Goal: Transaction & Acquisition: Purchase product/service

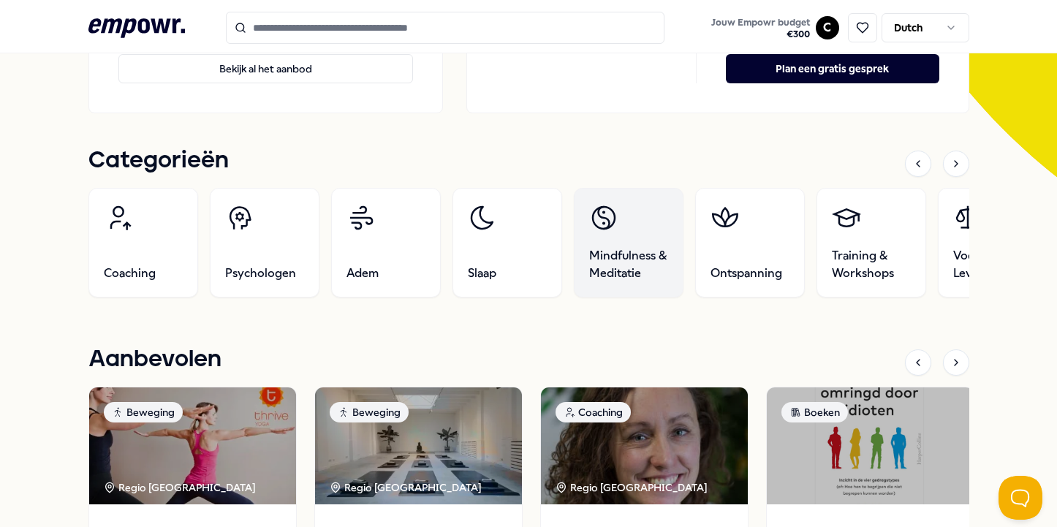
scroll to position [458, 0]
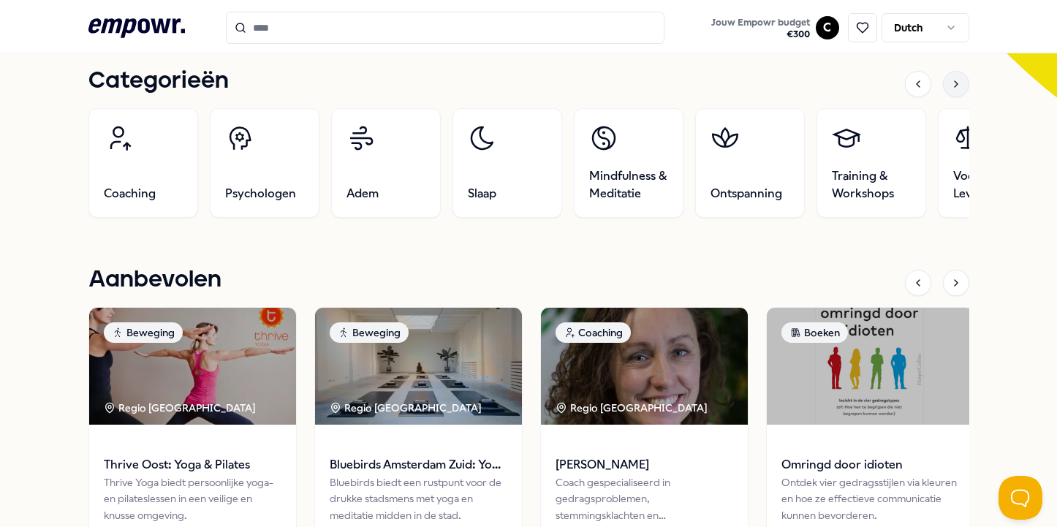
click at [965, 84] on div at bounding box center [956, 84] width 26 height 26
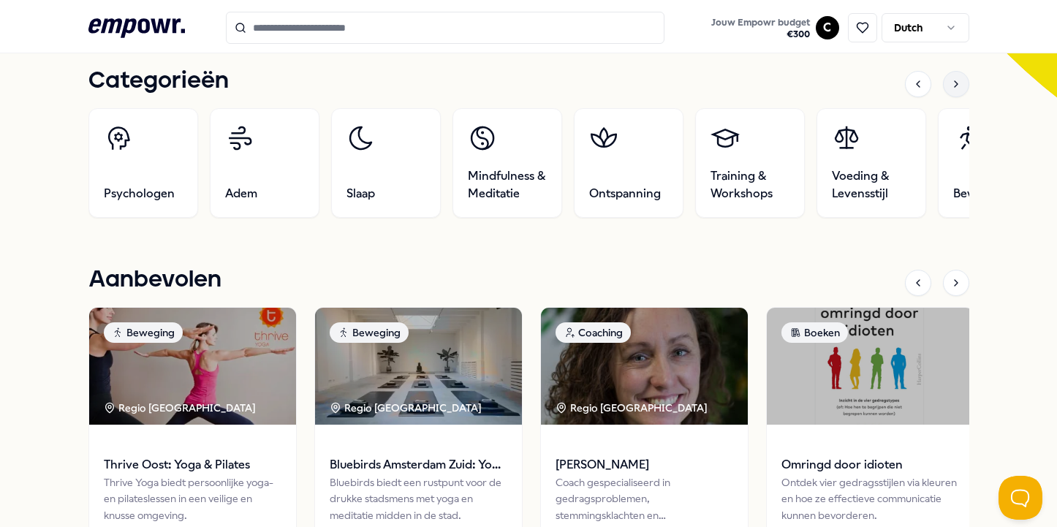
click at [965, 85] on div at bounding box center [956, 84] width 26 height 26
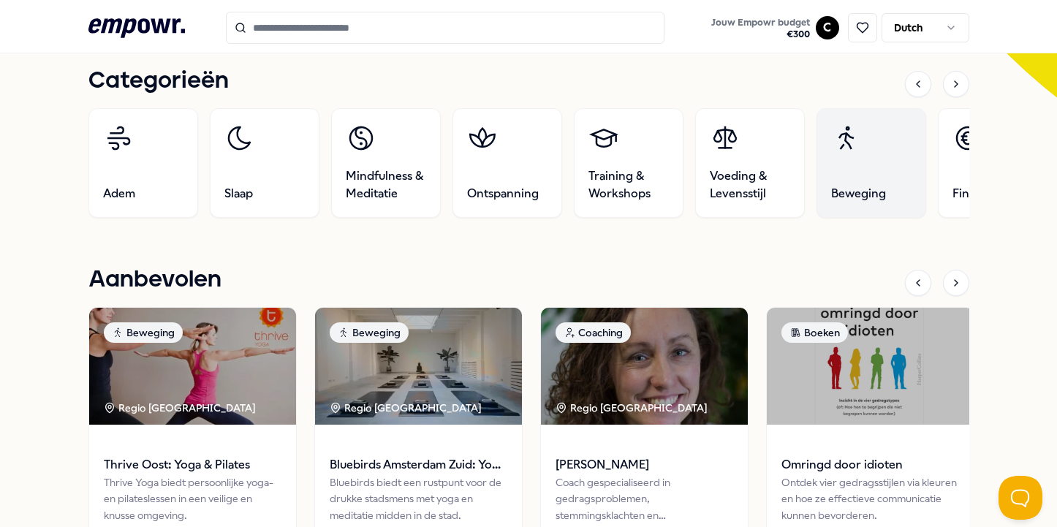
click at [899, 151] on link "Beweging" at bounding box center [871, 163] width 110 height 110
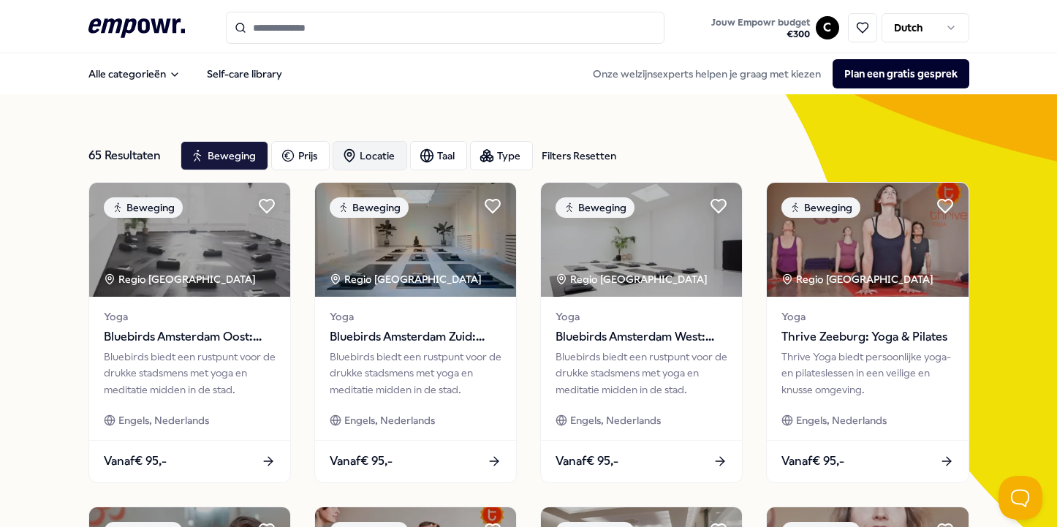
click at [376, 147] on div "Locatie" at bounding box center [370, 155] width 75 height 29
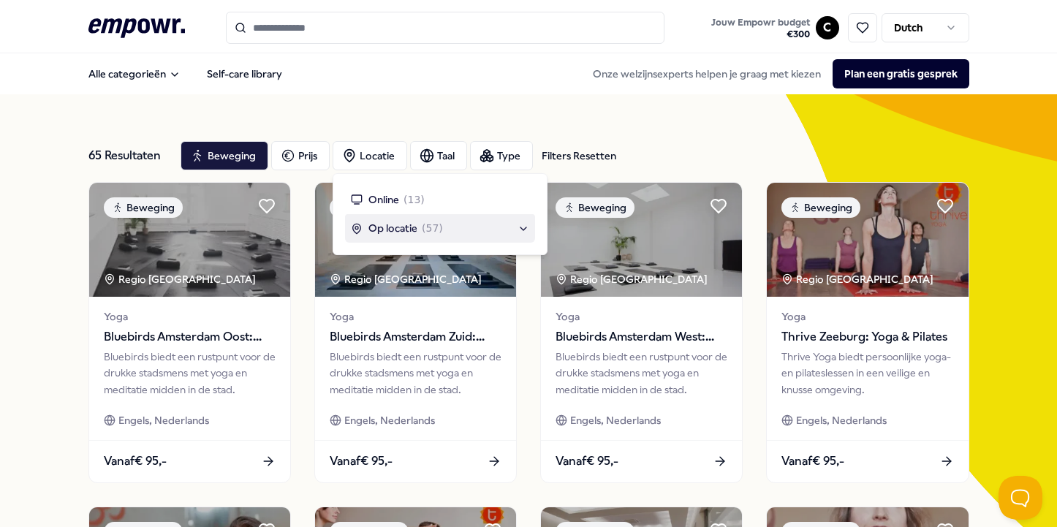
click at [409, 227] on span "Op locatie" at bounding box center [393, 228] width 49 height 16
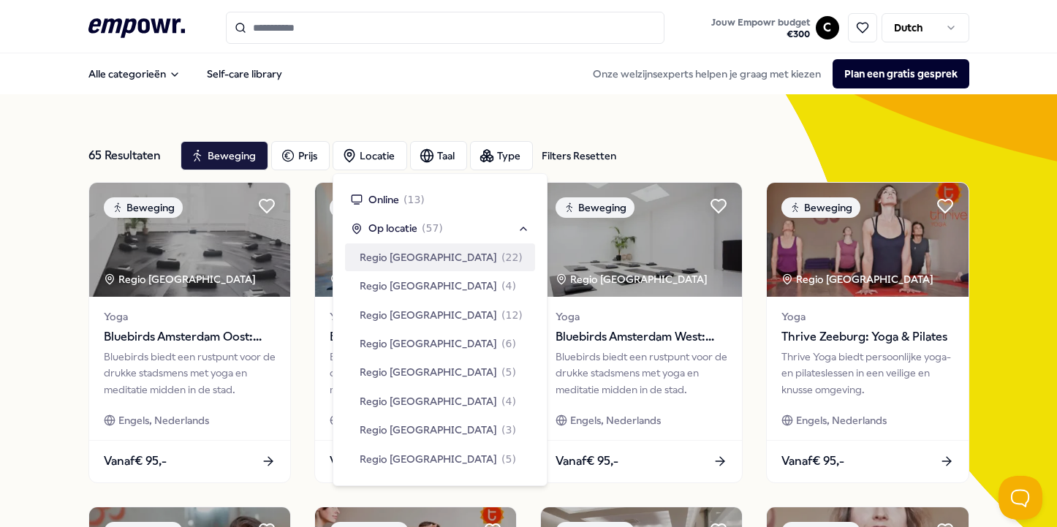
click at [502, 255] on span "( 22 )" at bounding box center [512, 257] width 21 height 16
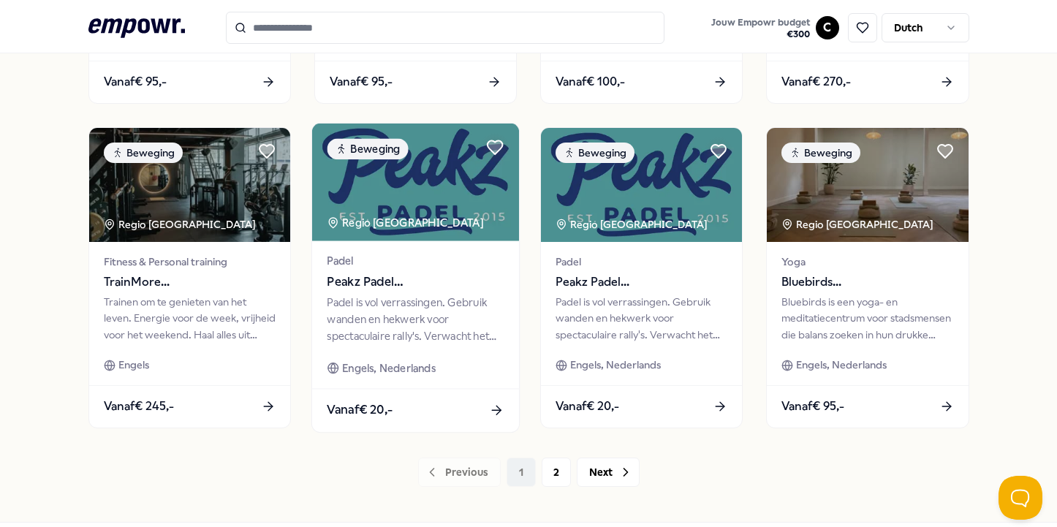
scroll to position [769, 0]
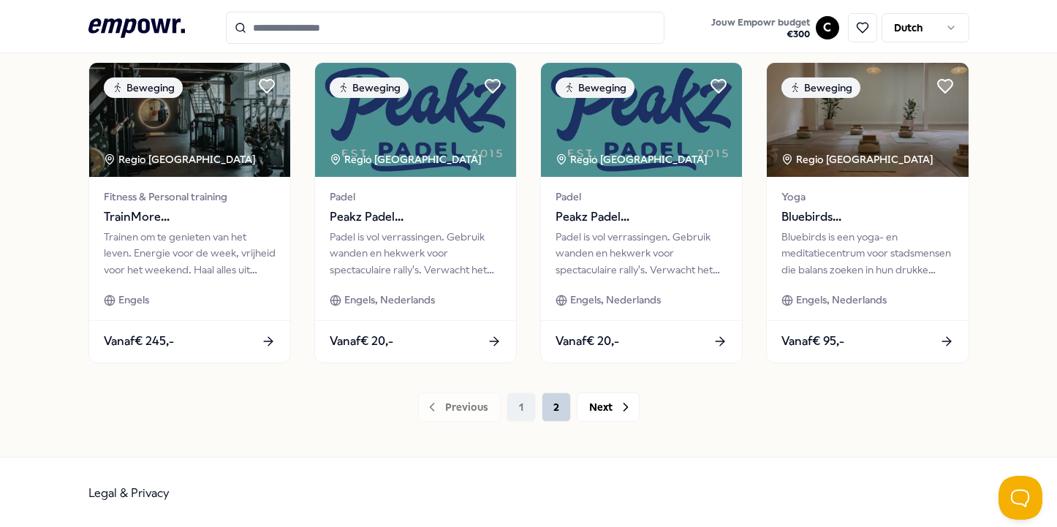
click at [557, 405] on button "2" at bounding box center [556, 407] width 29 height 29
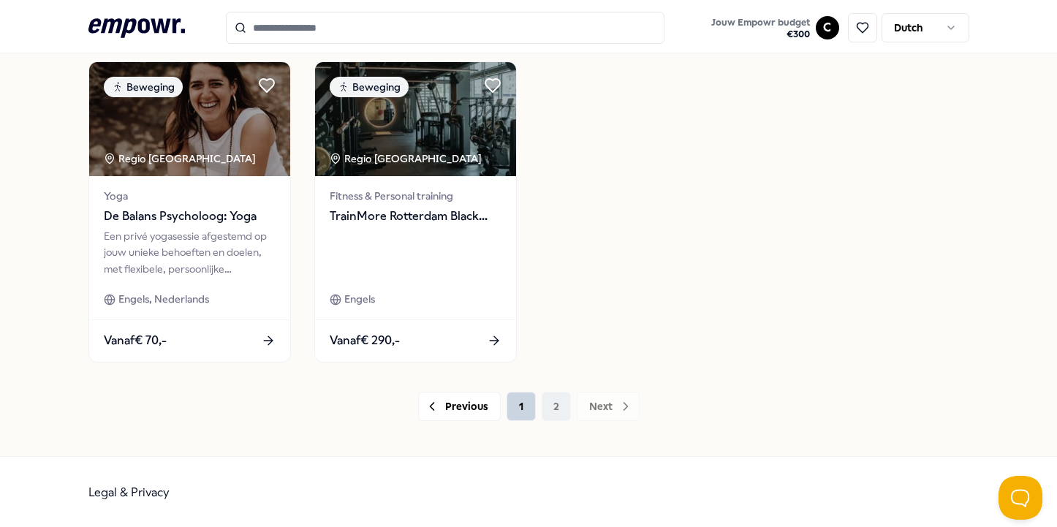
scroll to position [769, 0]
click at [521, 411] on button "1" at bounding box center [521, 407] width 29 height 29
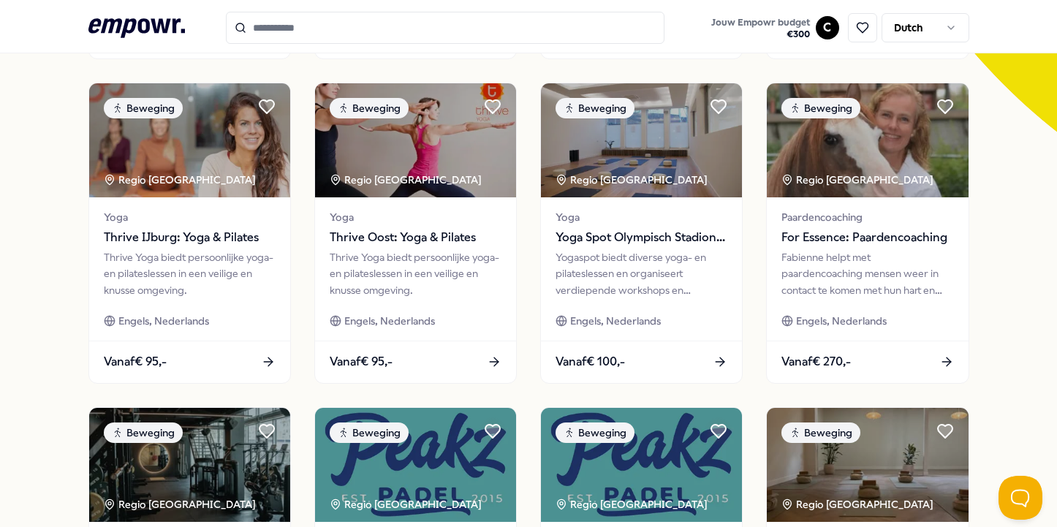
scroll to position [415, 0]
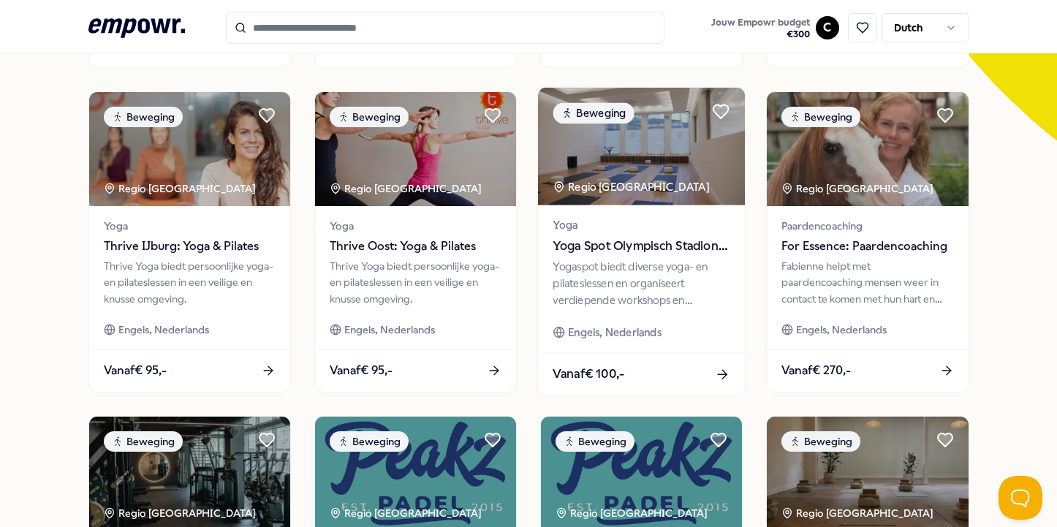
click at [604, 260] on div "Yogaspot biedt diverse yoga- en pilateslessen en organiseert verdiepende worksh…" at bounding box center [641, 284] width 177 height 50
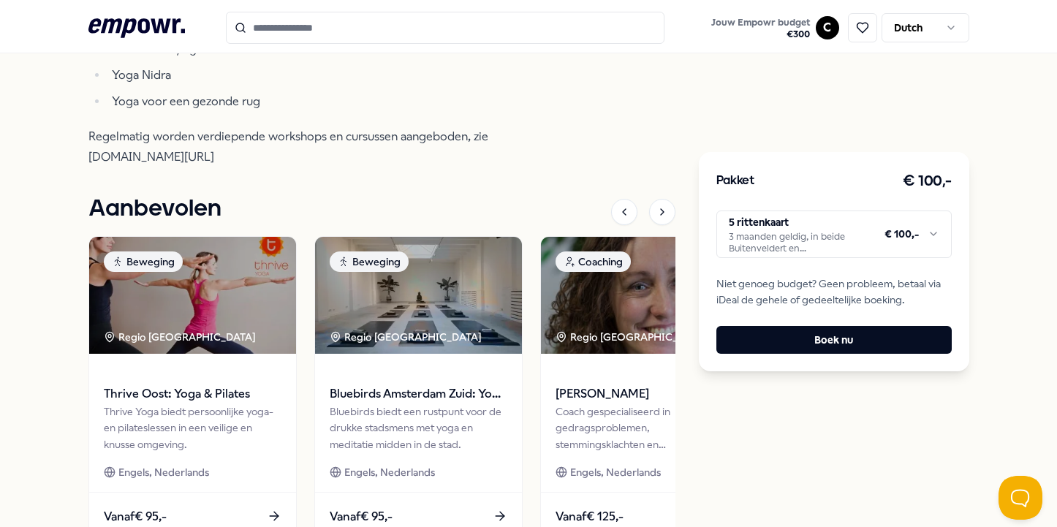
scroll to position [619, 0]
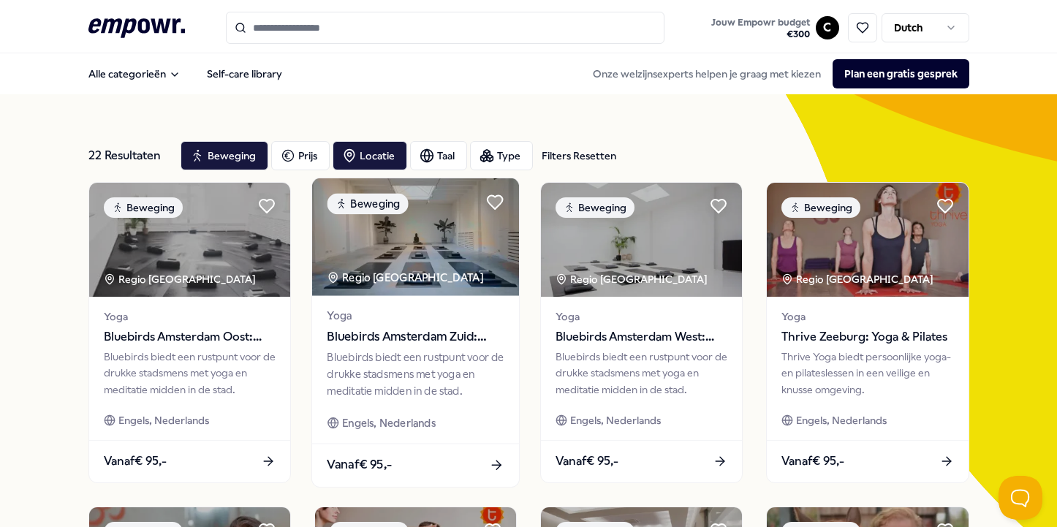
click at [454, 339] on span "Bluebirds Amsterdam Zuid: Yoga & Welzijn" at bounding box center [415, 337] width 177 height 19
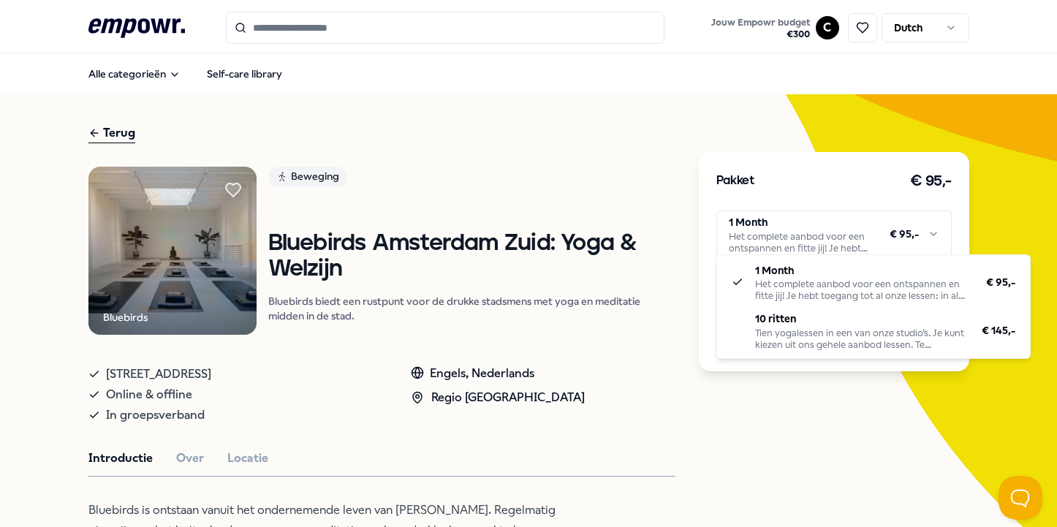
click at [866, 233] on html ".empowr-logo_svg__cls-1{fill:#03032f} Jouw Empowr budget € 300 C Dutch Alle cat…" at bounding box center [528, 263] width 1057 height 527
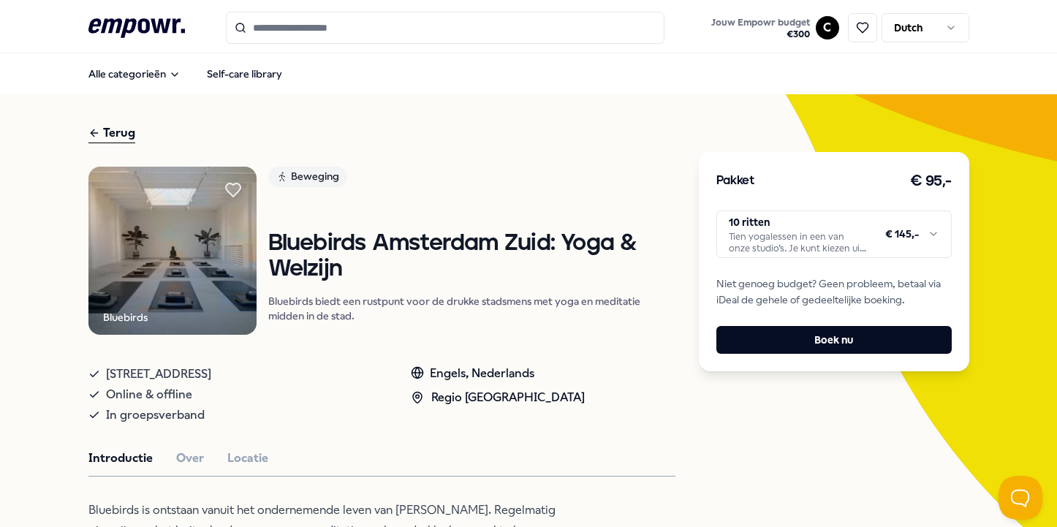
click at [850, 230] on html ".empowr-logo_svg__cls-1{fill:#03032f} Jouw Empowr budget € 300 C Dutch Alle cat…" at bounding box center [528, 263] width 1057 height 527
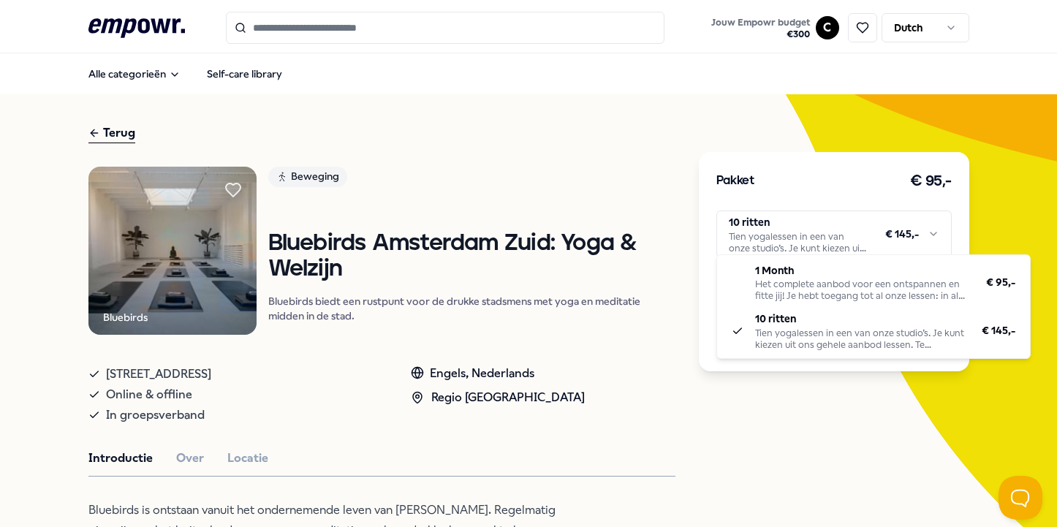
click at [792, 394] on html ".empowr-logo_svg__cls-1{fill:#03032f} Jouw Empowr budget € 300 C Dutch Alle cat…" at bounding box center [528, 263] width 1057 height 527
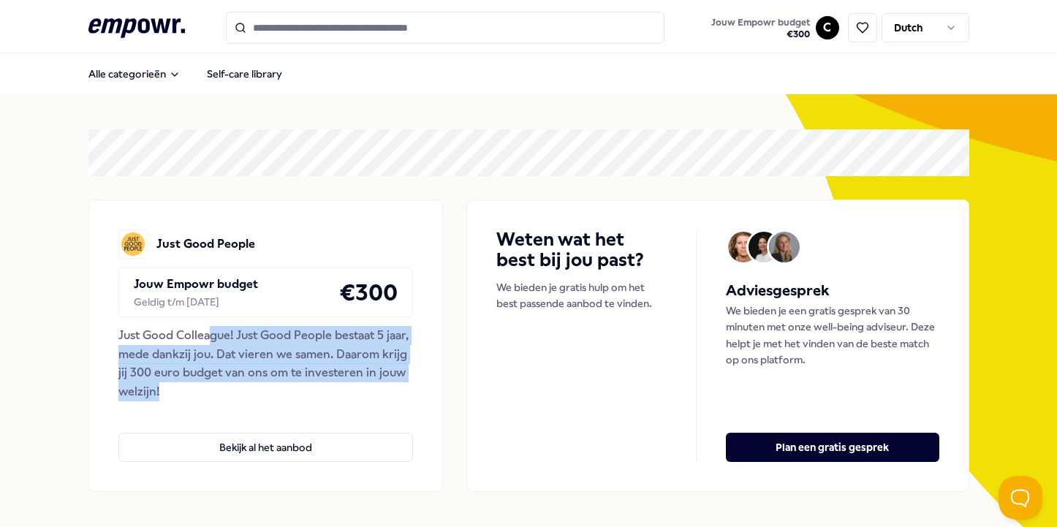
drag, startPoint x: 209, startPoint y: 335, endPoint x: 313, endPoint y: 388, distance: 116.4
click at [313, 388] on div "Just Good Colleague! Just Good People bestaat 5 jaar, mede dankzij jou. Dat vie…" at bounding box center [265, 363] width 295 height 75
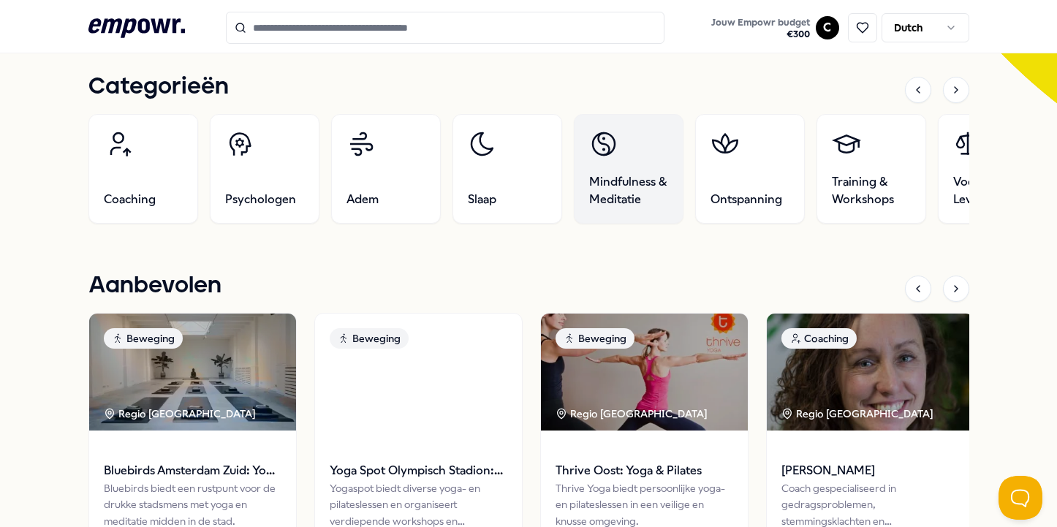
scroll to position [690, 0]
